Goal: Register for event/course

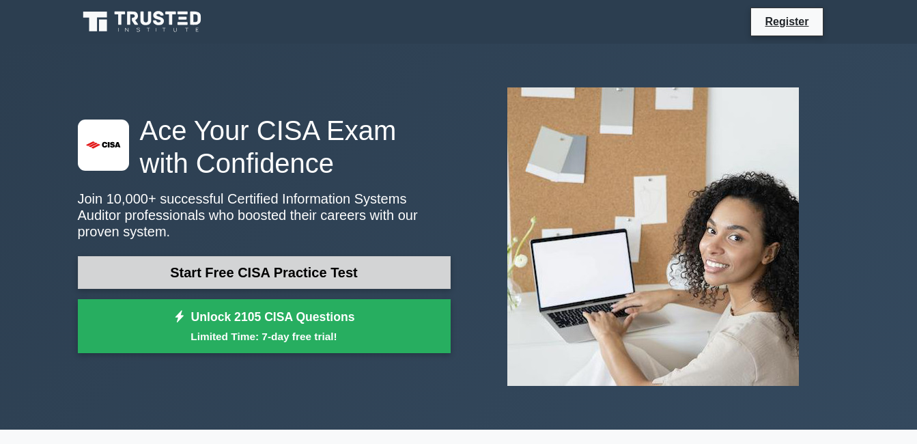
click at [302, 268] on link "Start Free CISA Practice Test" at bounding box center [264, 272] width 373 height 33
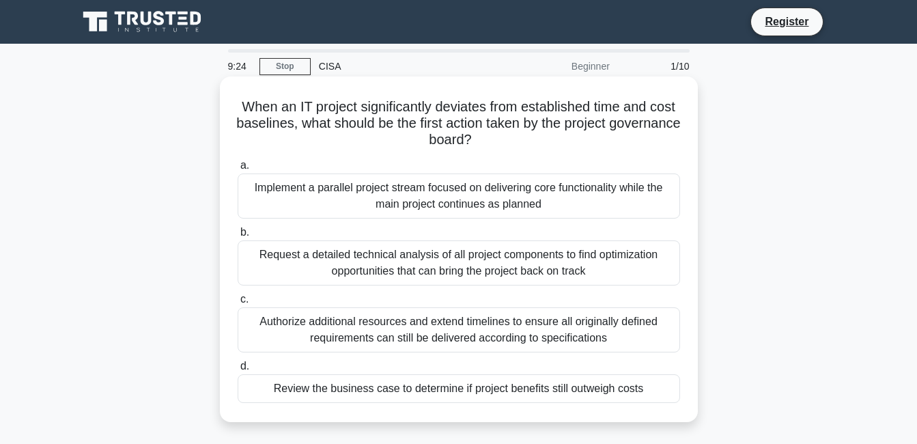
click at [338, 326] on div "Authorize additional resources and extend timelines to ensure all originally de…" at bounding box center [459, 329] width 442 height 45
click at [238, 304] on input "c. Authorize additional resources and extend timelines to ensure all originally…" at bounding box center [238, 299] width 0 height 9
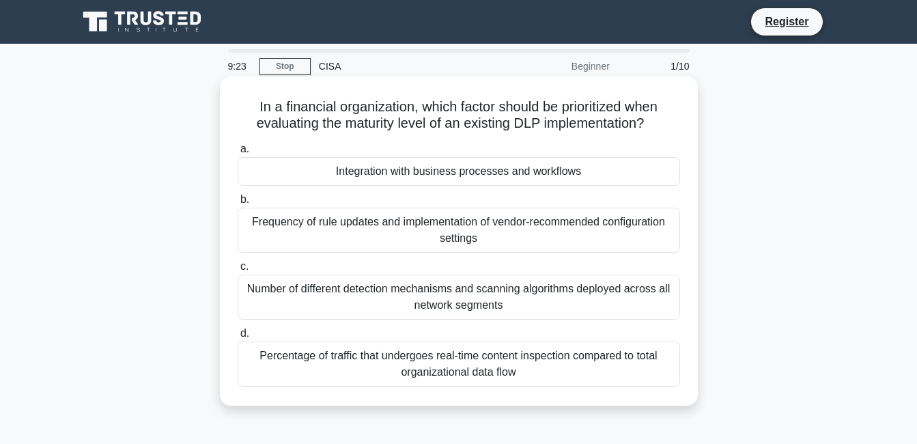
click at [276, 328] on label "d. Percentage of traffic that undergoes real-time content inspection compared t…" at bounding box center [459, 355] width 442 height 61
click at [238, 329] on input "d. Percentage of traffic that undergoes real-time content inspection compared t…" at bounding box center [238, 333] width 0 height 9
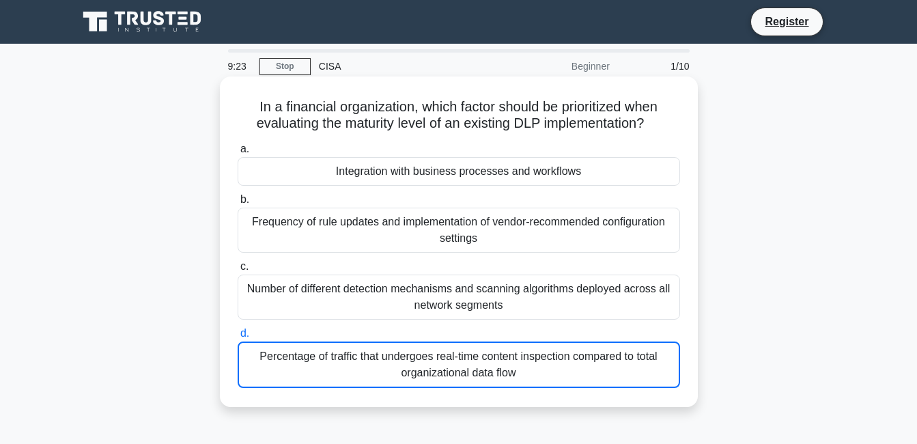
drag, startPoint x: 276, startPoint y: 328, endPoint x: 330, endPoint y: 289, distance: 67.4
click at [276, 328] on label "d. Percentage of traffic that undergoes real-time content inspection compared t…" at bounding box center [459, 356] width 442 height 63
click at [238, 329] on input "d. Percentage of traffic that undergoes real-time content inspection compared t…" at bounding box center [238, 333] width 0 height 9
click at [278, 293] on div "Number of different detection mechanisms and scanning algorithms deployed acros…" at bounding box center [459, 296] width 442 height 45
click at [238, 271] on input "c. Number of different detection mechanisms and scanning algorithms deployed ac…" at bounding box center [238, 266] width 0 height 9
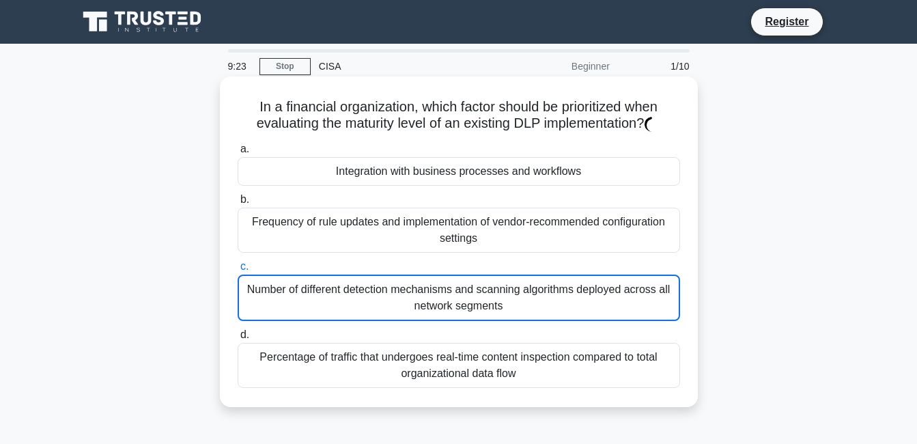
click at [330, 289] on div "Number of different detection mechanisms and scanning algorithms deployed acros…" at bounding box center [459, 297] width 442 height 46
click at [238, 271] on input "c. Number of different detection mechanisms and scanning algorithms deployed ac…" at bounding box center [238, 266] width 0 height 9
drag, startPoint x: 330, startPoint y: 289, endPoint x: 256, endPoint y: 266, distance: 77.7
click at [330, 289] on div "Number of different detection mechanisms and scanning algorithms deployed acros…" at bounding box center [459, 297] width 442 height 46
click at [238, 271] on input "c. Number of different detection mechanisms and scanning algorithms deployed ac…" at bounding box center [238, 266] width 0 height 9
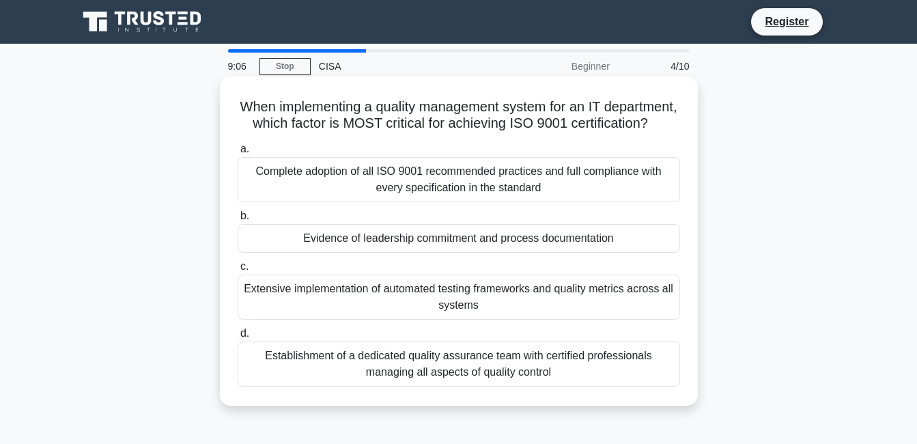
click at [632, 196] on div "Complete adoption of all ISO 9001 recommended practices and full compliance wit…" at bounding box center [459, 179] width 442 height 45
click at [238, 154] on input "a. Complete adoption of all ISO 9001 recommended practices and full compliance …" at bounding box center [238, 149] width 0 height 9
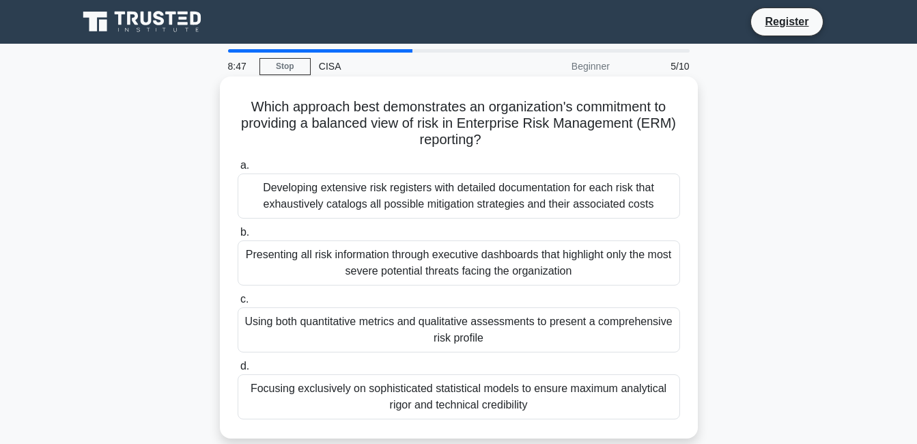
click at [585, 199] on div "Developing extensive risk registers with detailed documentation for each risk t…" at bounding box center [459, 195] width 442 height 45
click at [238, 170] on input "a. Developing extensive risk registers with detailed documentation for each ris…" at bounding box center [238, 165] width 0 height 9
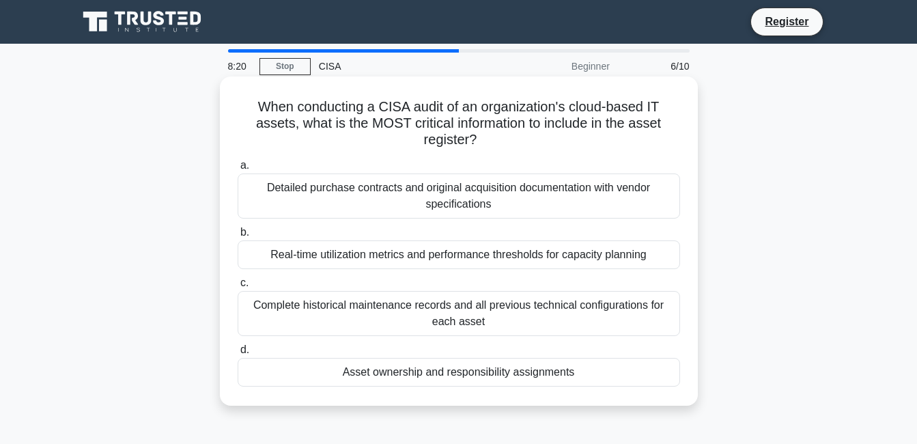
click at [446, 323] on div "Complete historical maintenance records and all previous technical configuratio…" at bounding box center [459, 313] width 442 height 45
click at [238, 287] on input "c. Complete historical maintenance records and all previous technical configura…" at bounding box center [238, 282] width 0 height 9
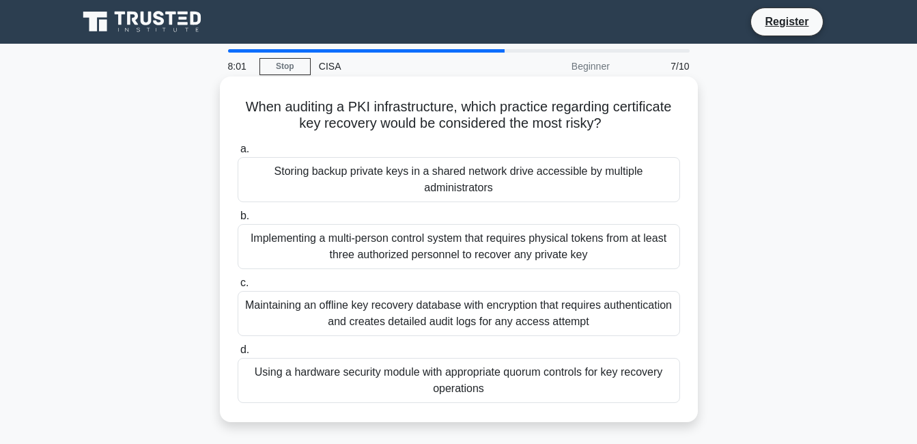
click at [442, 375] on div "Using a hardware security module with appropriate quorum controls for key recov…" at bounding box center [459, 380] width 442 height 45
click at [238, 354] on input "d. Using a hardware security module with appropriate quorum controls for key re…" at bounding box center [238, 349] width 0 height 9
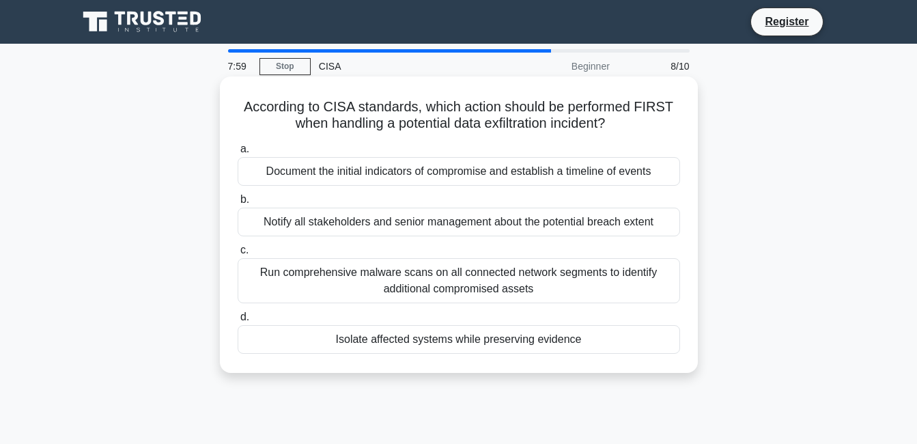
click at [435, 286] on div "Run comprehensive malware scans on all connected network segments to identify a…" at bounding box center [459, 280] width 442 height 45
click at [238, 255] on input "c. Run comprehensive malware scans on all connected network segments to identif…" at bounding box center [238, 250] width 0 height 9
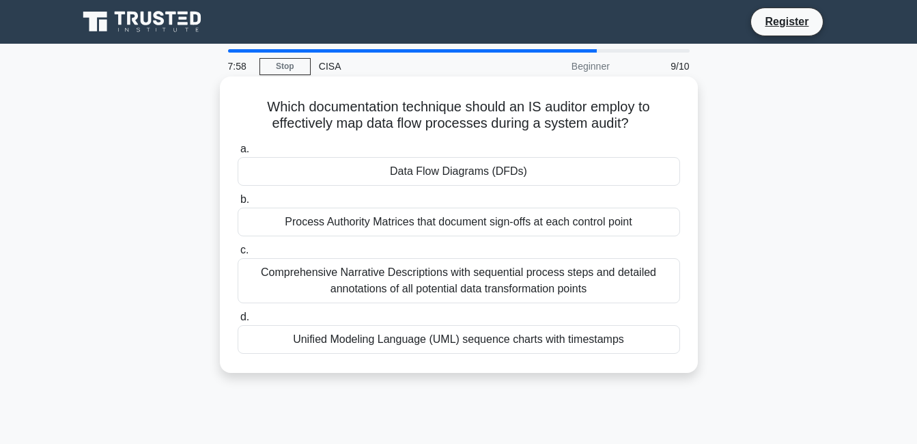
click at [423, 221] on div "Process Authority Matrices that document sign-offs at each control point" at bounding box center [459, 221] width 442 height 29
click at [238, 204] on input "b. Process Authority Matrices that document sign-offs at each control point" at bounding box center [238, 199] width 0 height 9
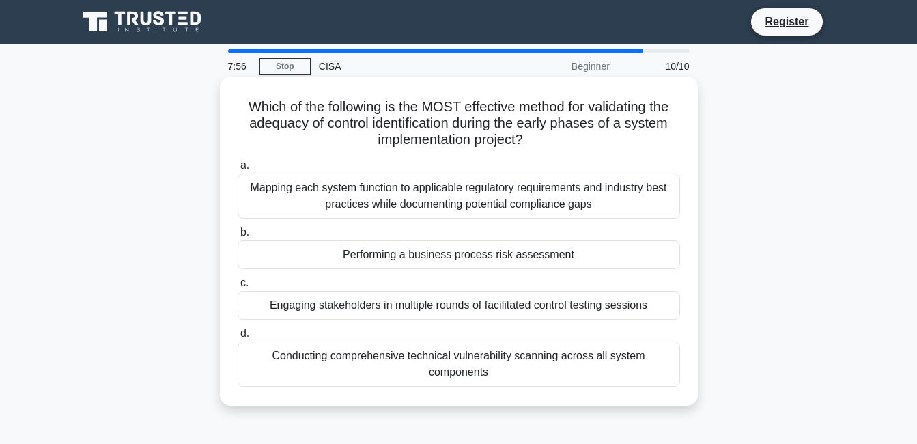
click at [418, 202] on div "Mapping each system function to applicable regulatory requirements and industry…" at bounding box center [459, 195] width 442 height 45
click at [238, 170] on input "a. Mapping each system function to applicable regulatory requirements and indus…" at bounding box center [238, 165] width 0 height 9
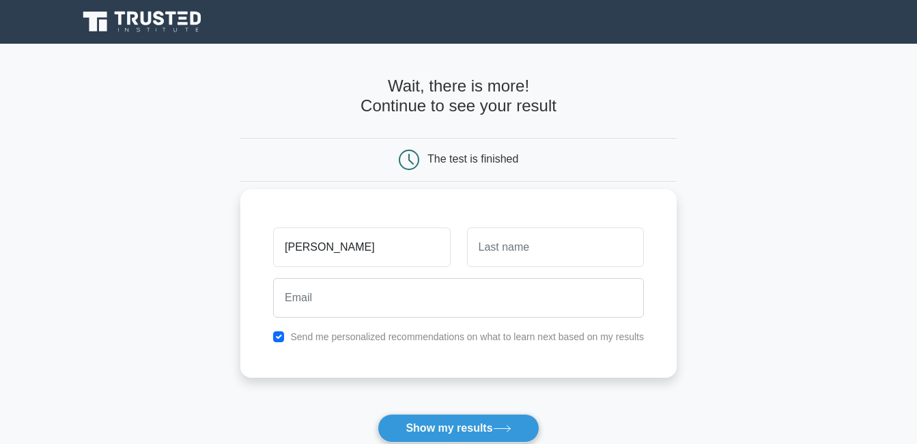
type input "[PERSON_NAME]"
click at [510, 244] on input "text" at bounding box center [555, 247] width 177 height 40
type input "gaeseb"
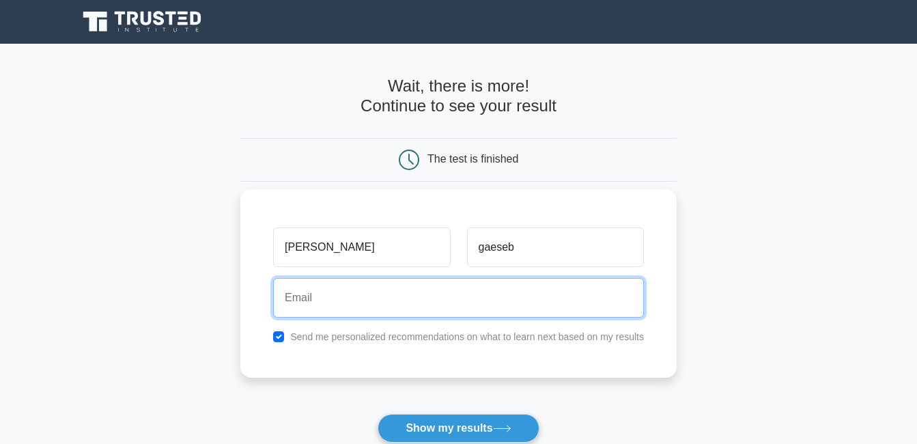
click at [450, 291] on input "email" at bounding box center [458, 298] width 371 height 40
type input "[EMAIL_ADDRESS][DOMAIN_NAME]"
click at [404, 300] on input "[EMAIL_ADDRESS][DOMAIN_NAME]" at bounding box center [458, 298] width 371 height 40
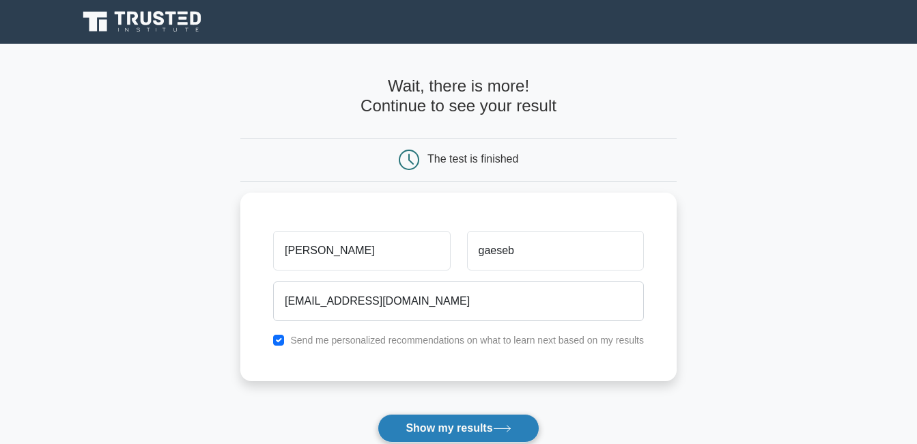
click at [437, 431] on button "Show my results" at bounding box center [457, 428] width 161 height 29
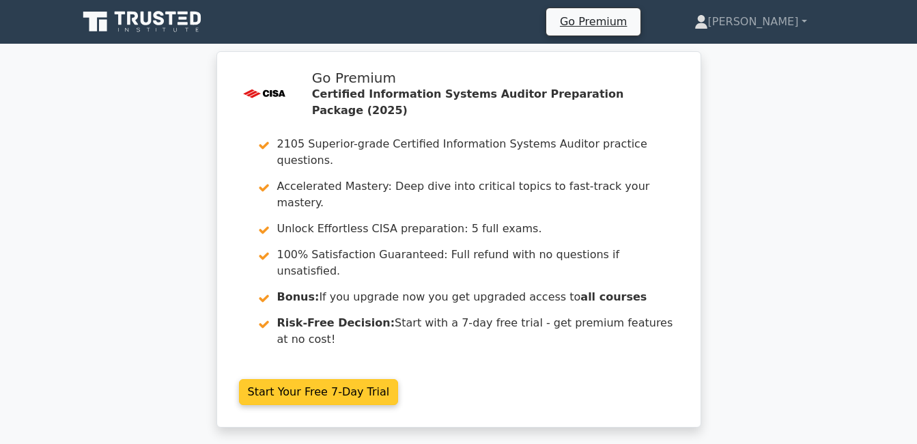
click at [399, 379] on link "Start Your Free 7-Day Trial" at bounding box center [319, 392] width 160 height 26
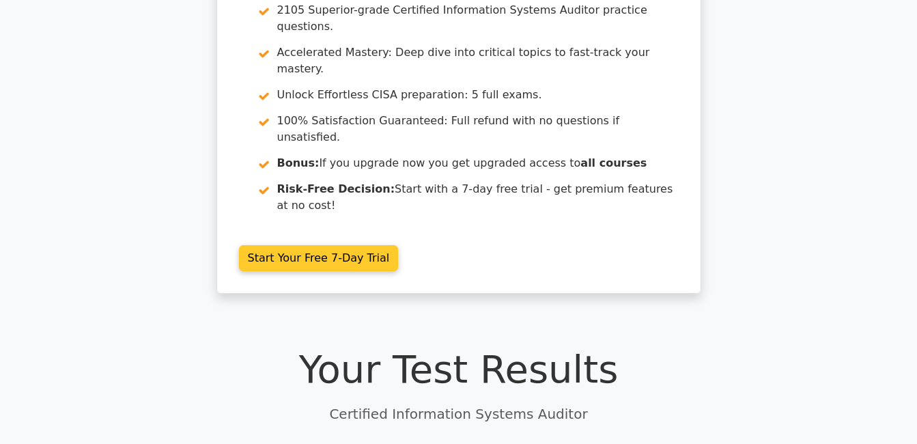
scroll to position [218, 0]
